Goal: Information Seeking & Learning: Stay updated

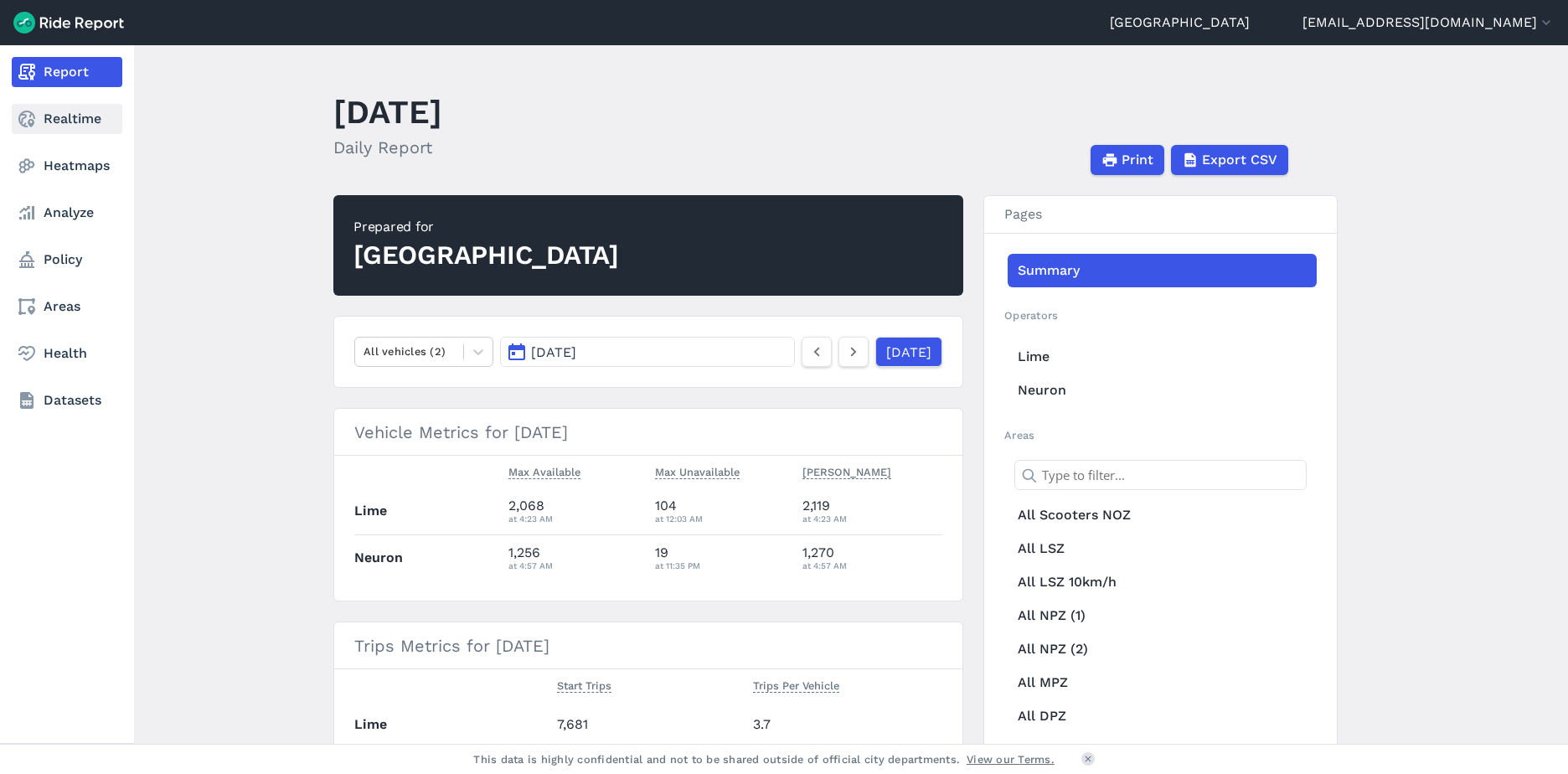
click at [41, 117] on link "Realtime" at bounding box center [66, 118] width 110 height 30
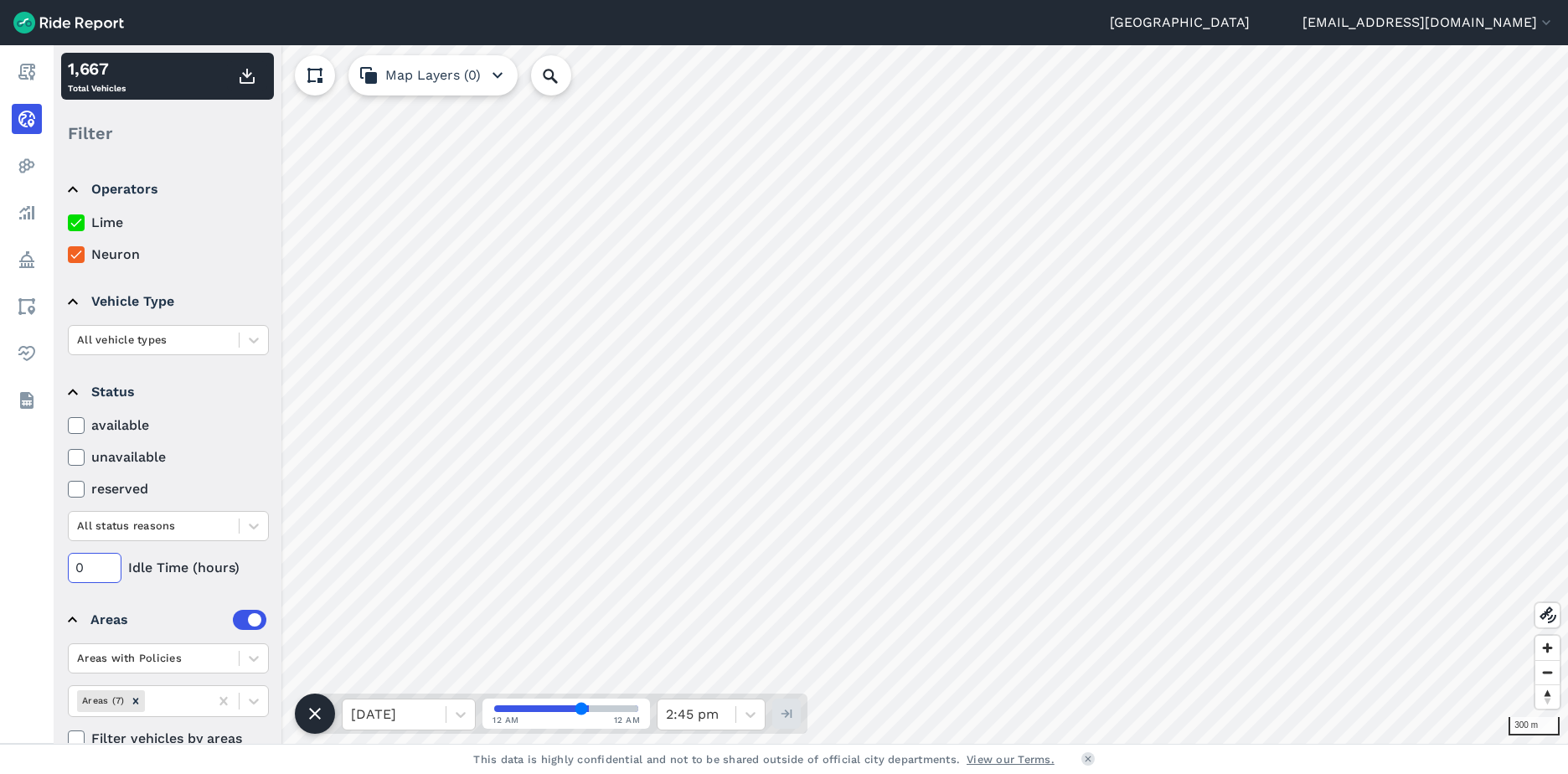
drag, startPoint x: 114, startPoint y: 568, endPoint x: 63, endPoint y: 577, distance: 51.8
click at [68, 577] on input "0" at bounding box center [95, 568] width 54 height 30
click at [109, 565] on input "72" at bounding box center [95, 568] width 54 height 30
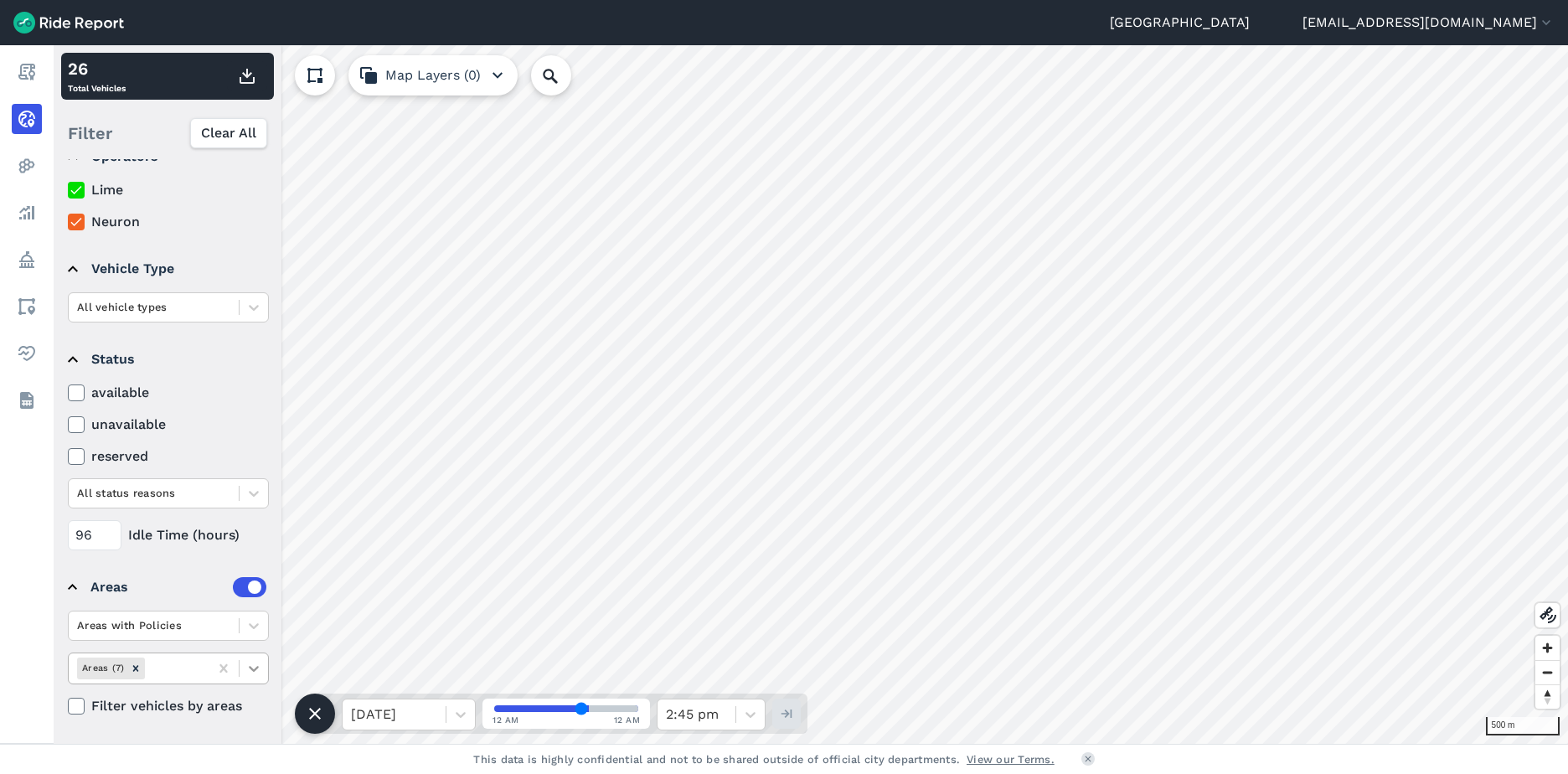
click at [262, 674] on div at bounding box center [254, 668] width 28 height 28
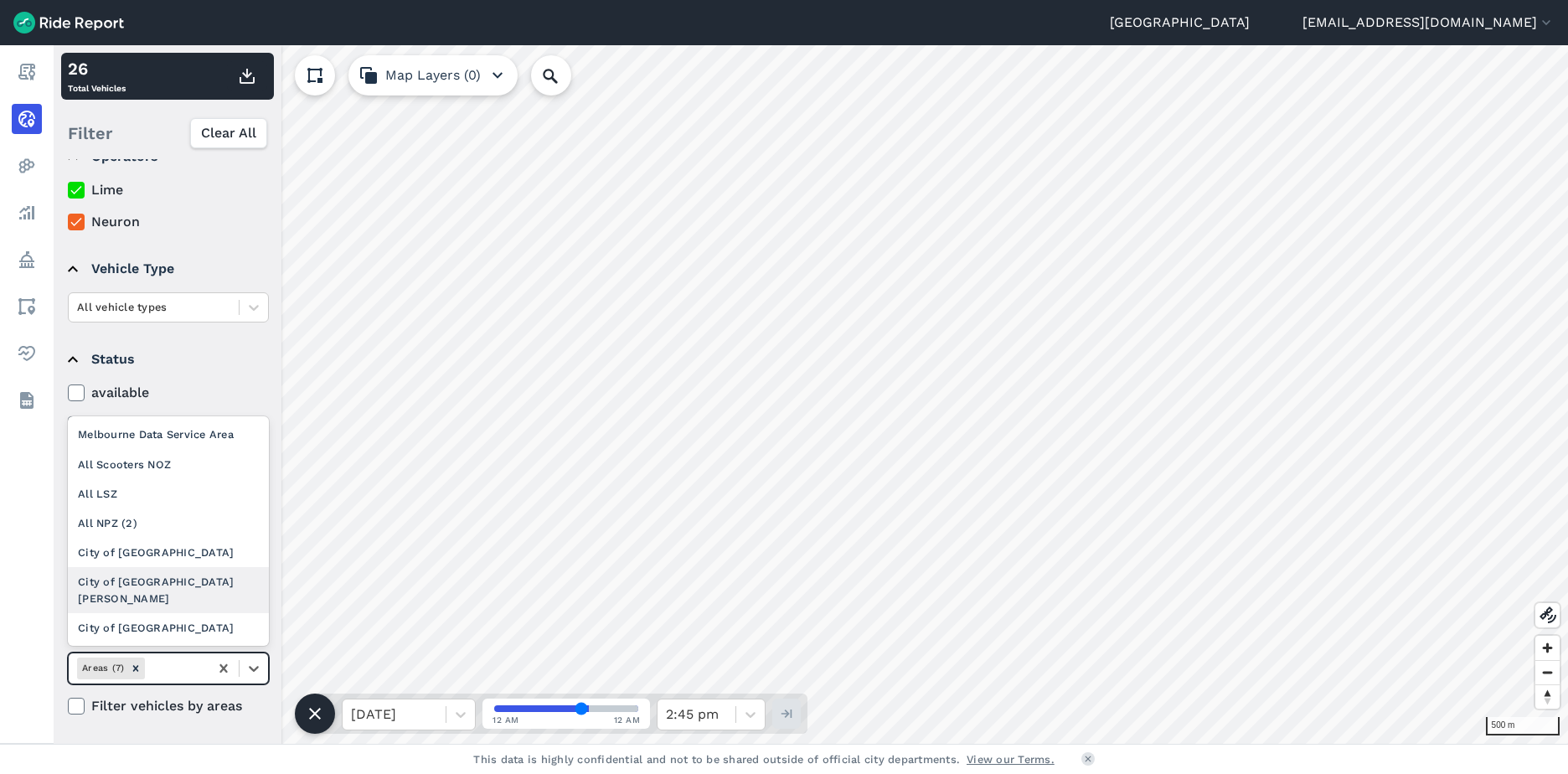
click at [174, 607] on div "City of [GEOGRAPHIC_DATA][PERSON_NAME]" at bounding box center [169, 590] width 201 height 45
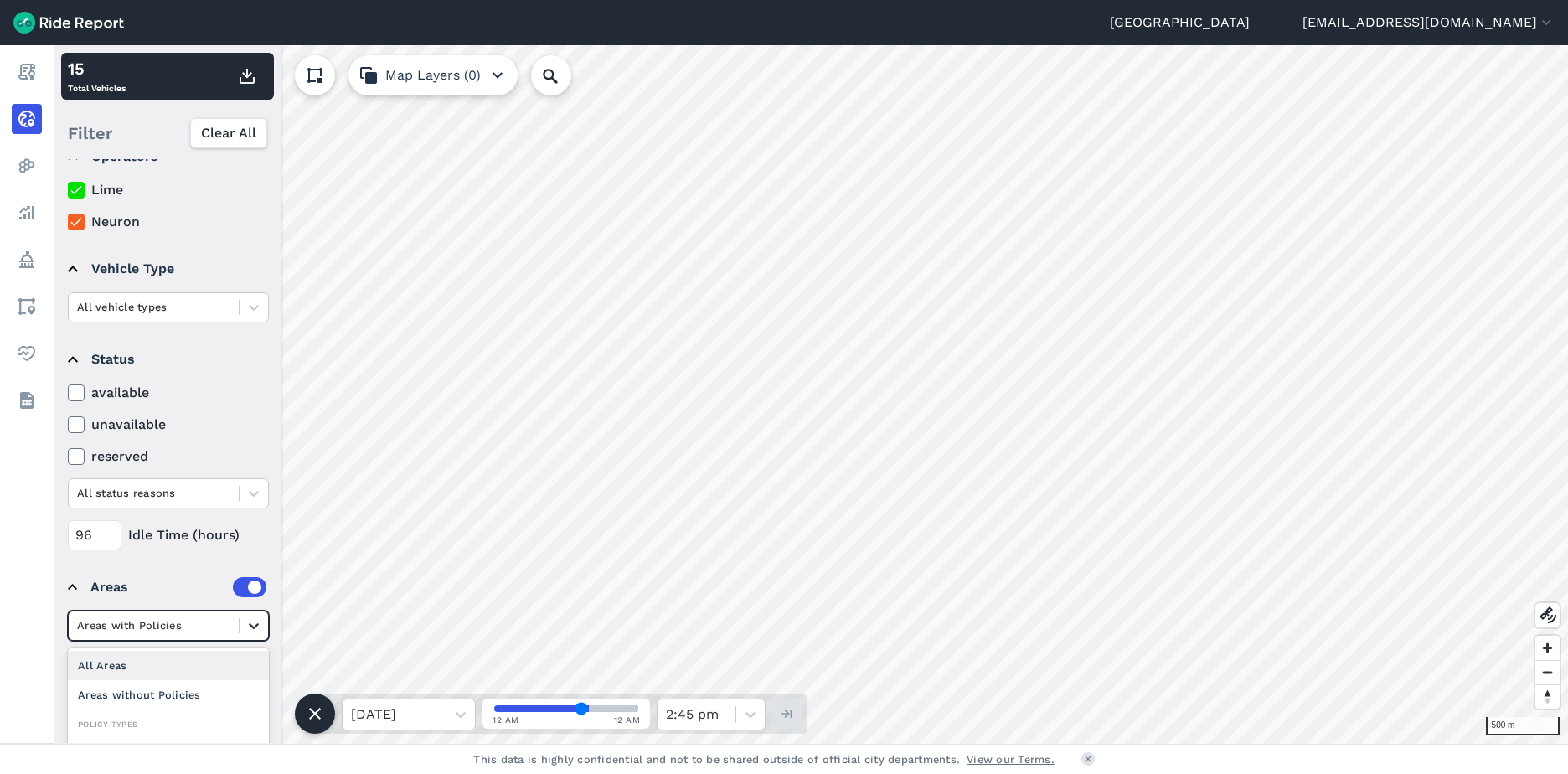
click at [247, 625] on icon at bounding box center [254, 626] width 17 height 17
click at [161, 676] on div "All Areas" at bounding box center [169, 666] width 201 height 29
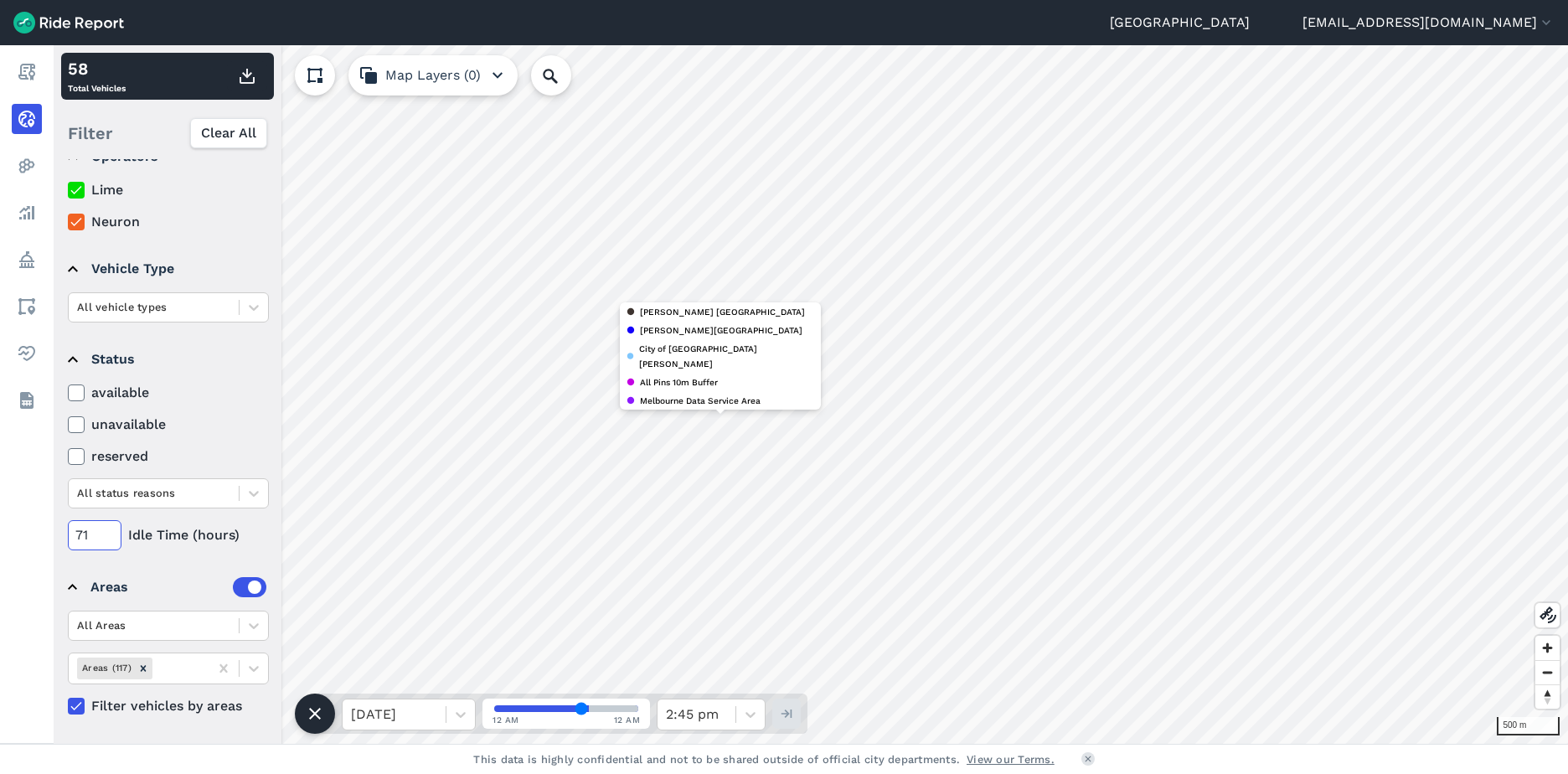
drag, startPoint x: 113, startPoint y: 539, endPoint x: -15, endPoint y: 538, distance: 128.0
click at [68, 538] on input "71" at bounding box center [95, 535] width 54 height 30
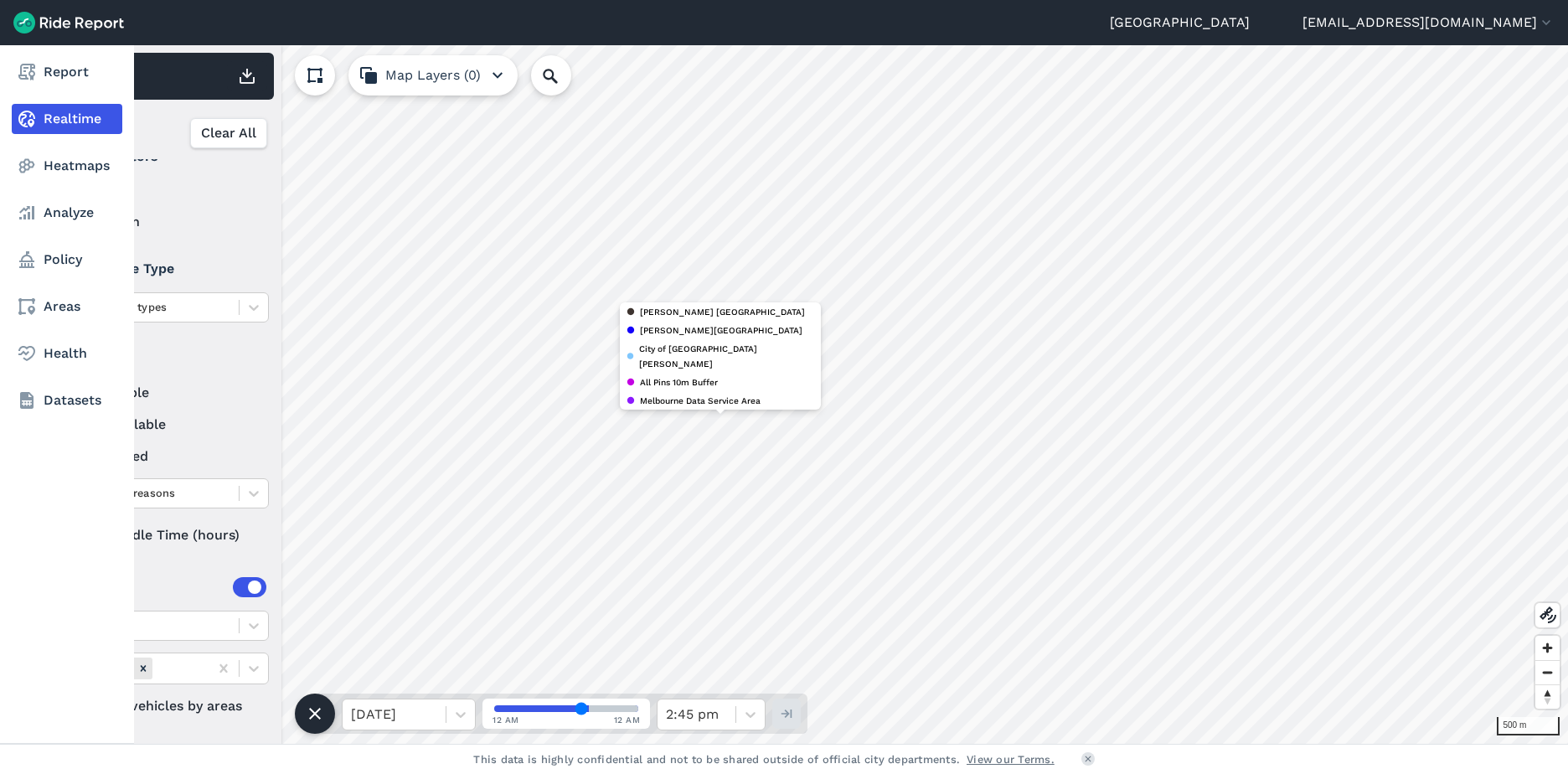
drag, startPoint x: 96, startPoint y: 534, endPoint x: 26, endPoint y: 533, distance: 70.0
click at [26, 533] on div "Report Realtime Heatmaps Analyze Policy Areas Health Datasets 500 m × [PERSON_N…" at bounding box center [784, 394] width 1568 height 699
type input "0"
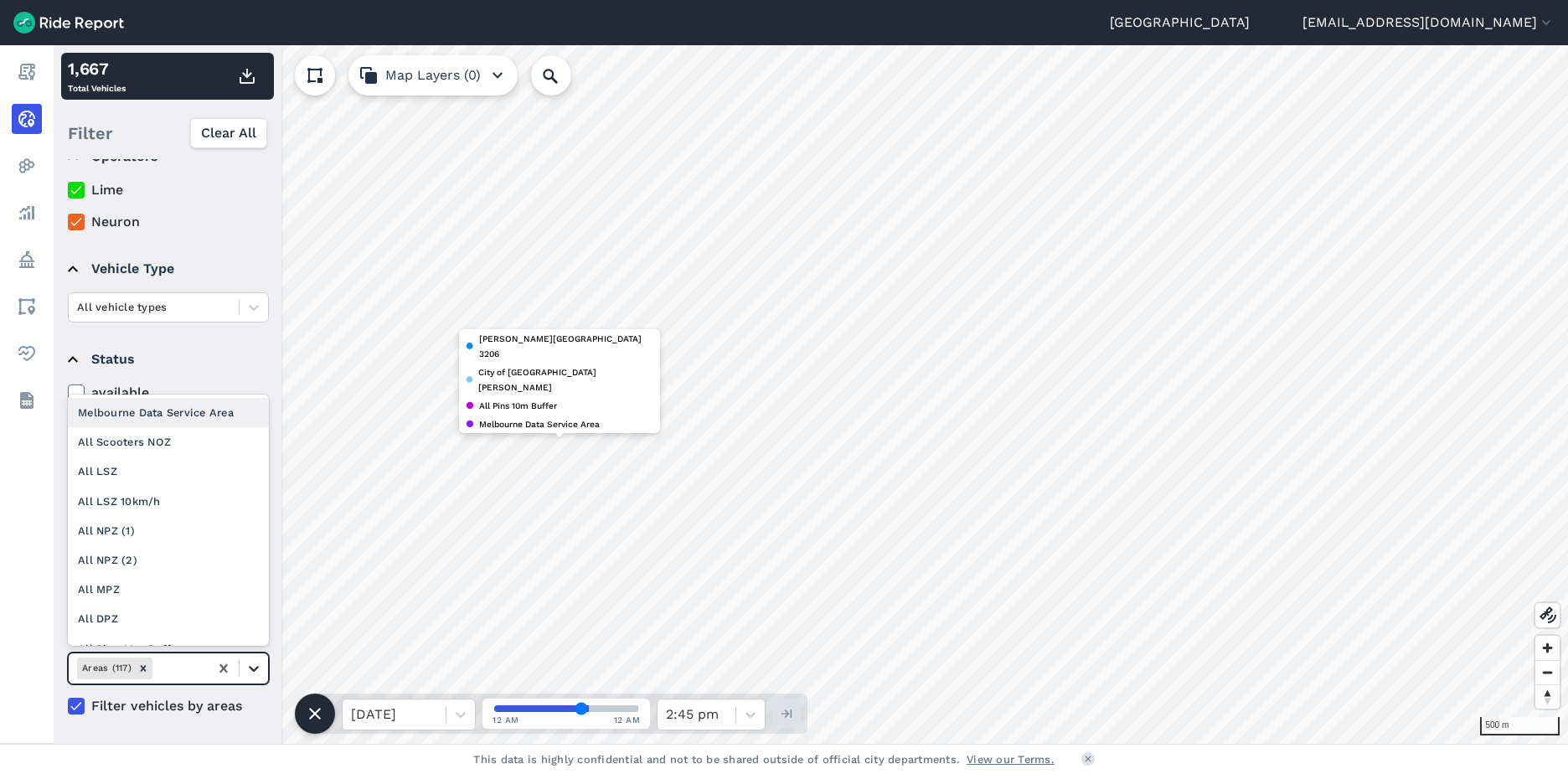
click at [246, 673] on icon at bounding box center [254, 668] width 17 height 17
click at [178, 420] on div "Melbourne Data Service Area" at bounding box center [169, 413] width 201 height 29
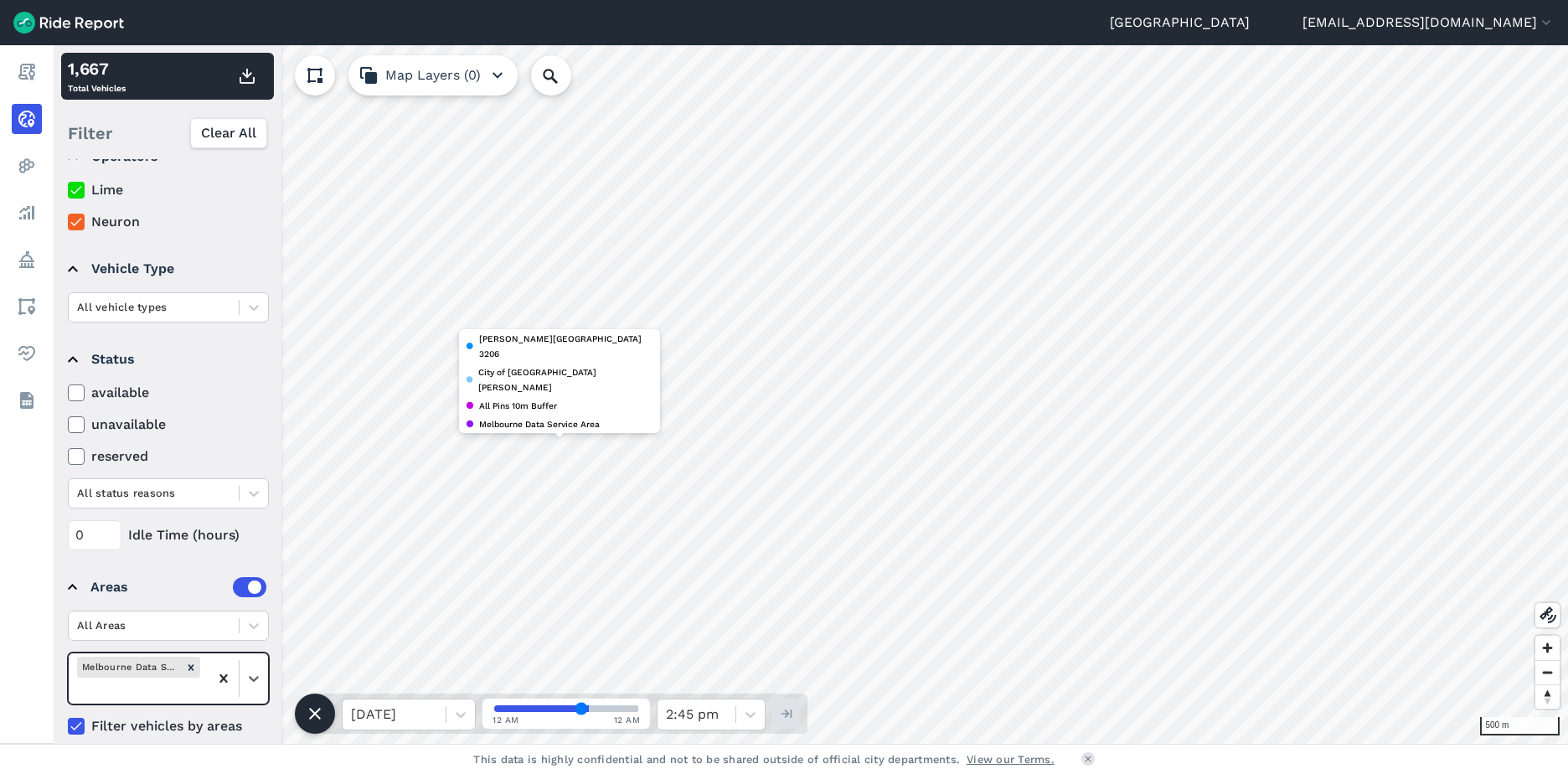
click at [228, 678] on div at bounding box center [223, 678] width 30 height 30
